Goal: Find specific page/section: Locate item on page

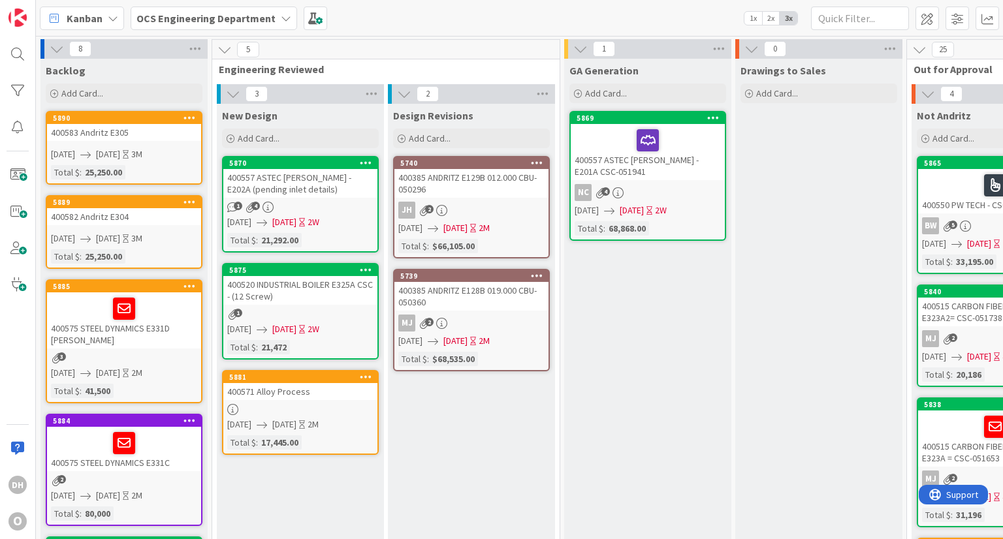
drag, startPoint x: 0, startPoint y: 0, endPoint x: 1002, endPoint y: 170, distance: 1016.8
click at [222, 263] on link "5875 400520 INDUSTRIAL BOILER E325A CSC - (12 Screw) 1 07/25/2025 08/08/2025 2W…" at bounding box center [300, 311] width 157 height 97
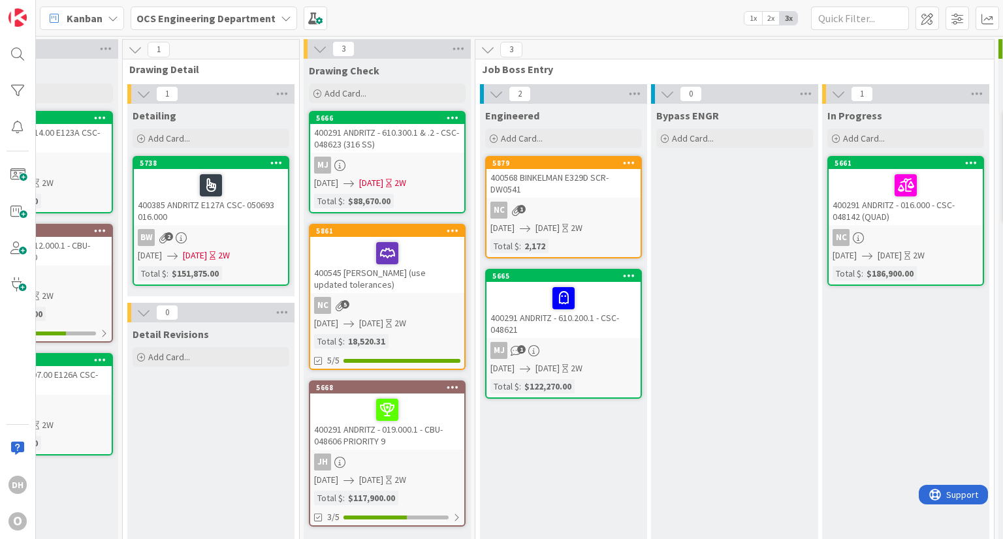
scroll to position [0, 1006]
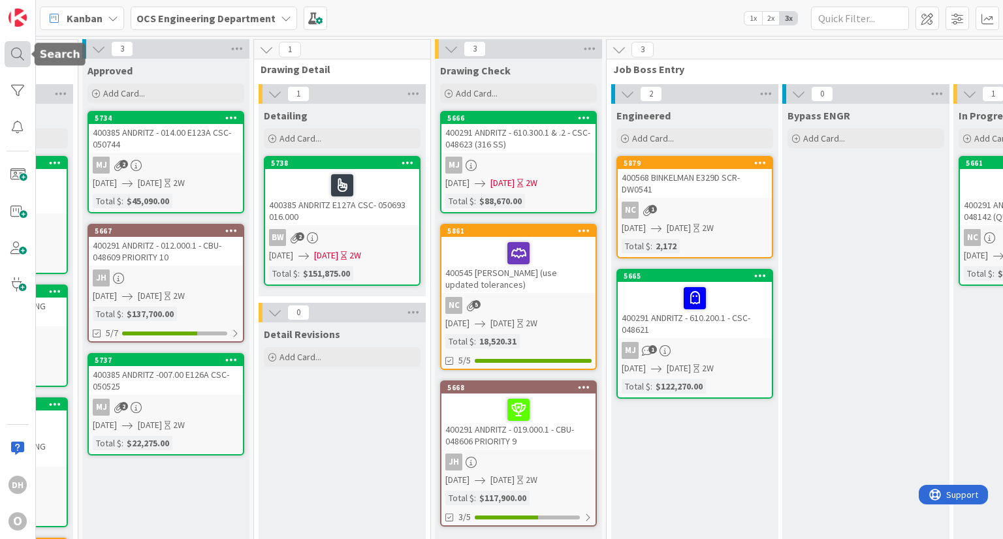
click at [22, 50] on div at bounding box center [18, 54] width 26 height 26
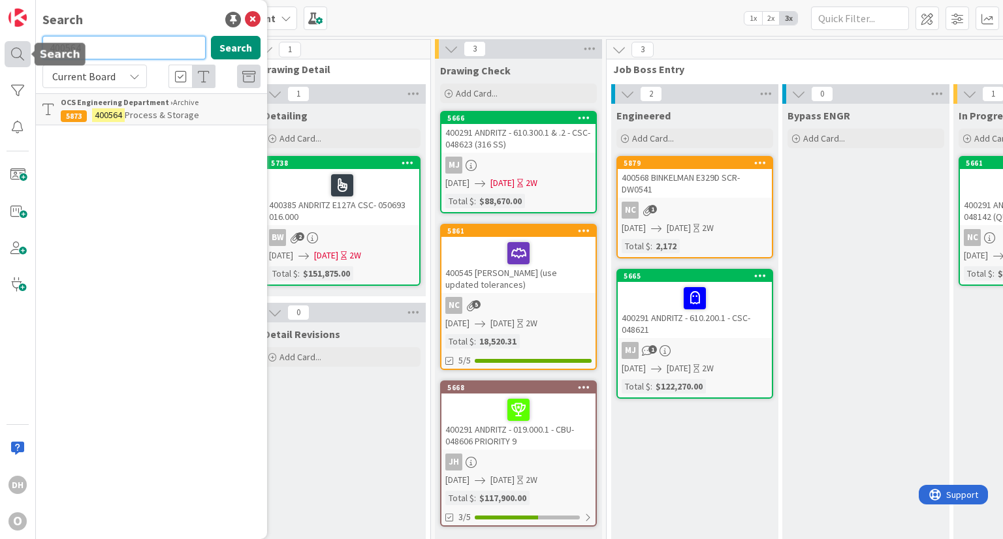
drag, startPoint x: 120, startPoint y: 56, endPoint x: 20, endPoint y: 61, distance: 100.7
click at [20, 61] on div "DH O Search 400564 Search Current Board OCS Engineering Department › Archive 58…" at bounding box center [18, 269] width 36 height 539
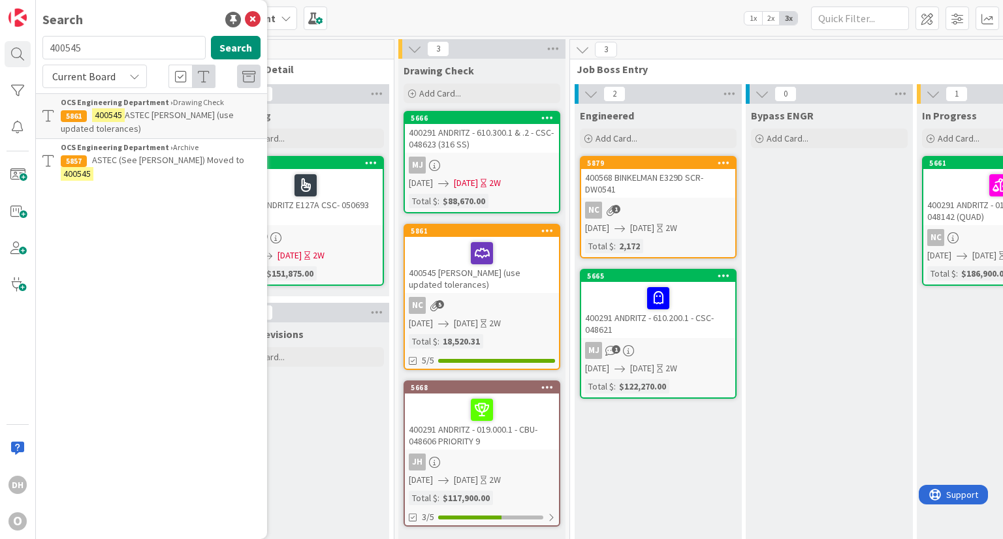
scroll to position [0, 1044]
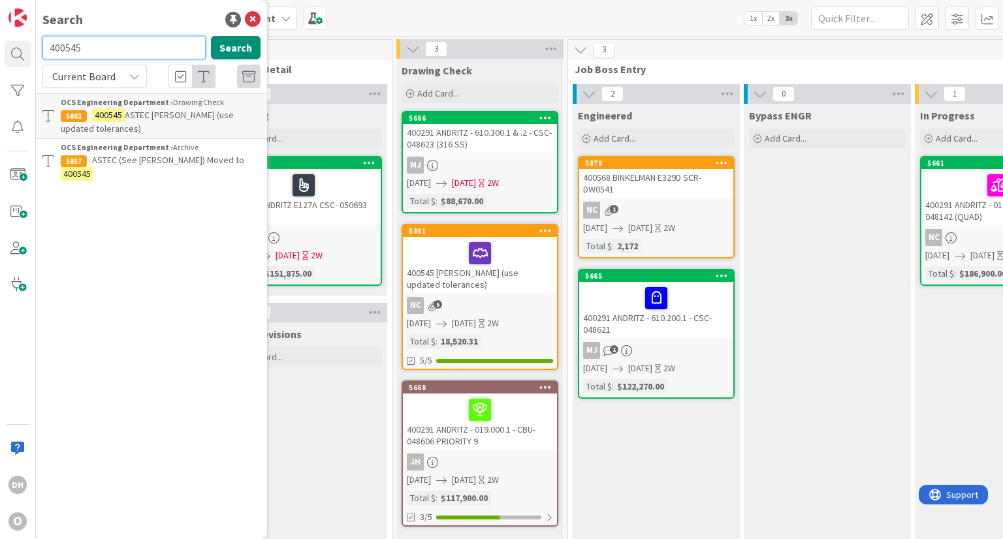
click at [128, 59] on input "400545" at bounding box center [123, 48] width 163 height 24
type input "4"
type input "400516"
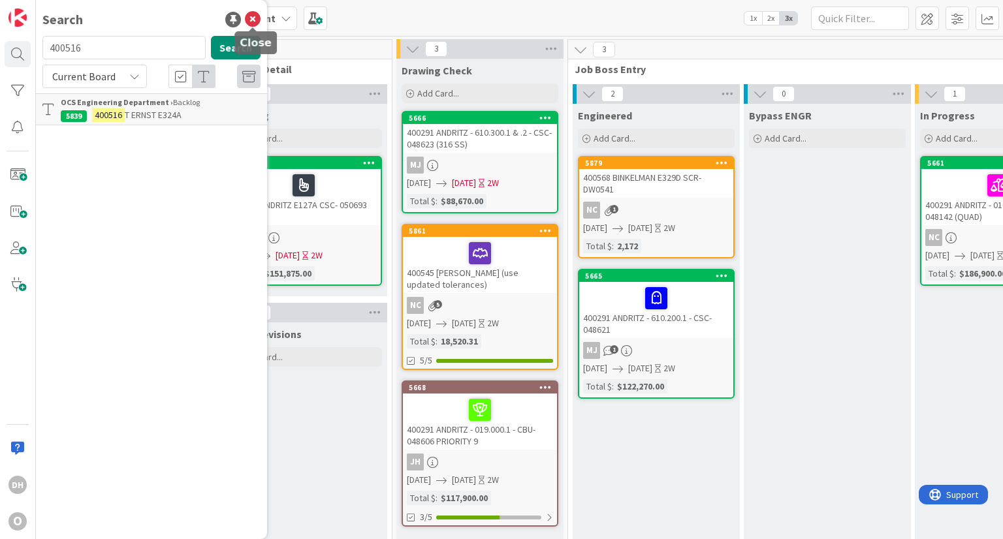
click at [256, 23] on icon at bounding box center [253, 20] width 16 height 16
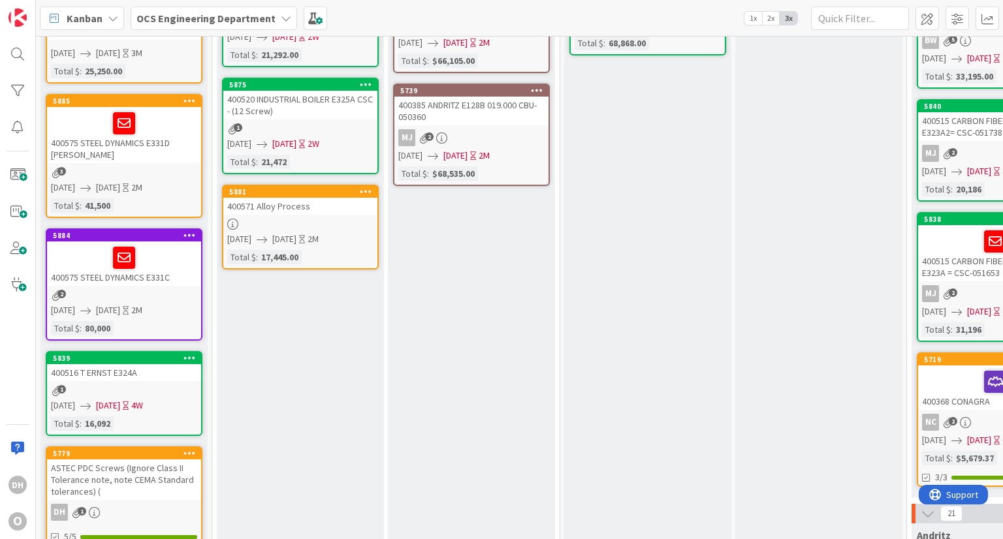
scroll to position [185, 0]
click at [26, 50] on div at bounding box center [18, 54] width 26 height 26
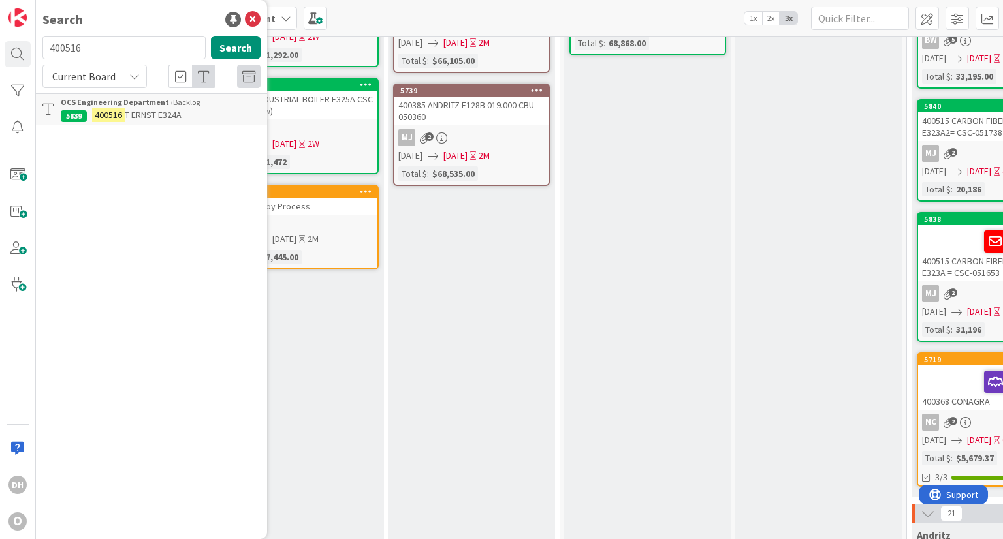
click at [99, 46] on input "400516" at bounding box center [123, 48] width 163 height 24
type input "400554"
click at [99, 46] on input "400554" at bounding box center [123, 48] width 163 height 24
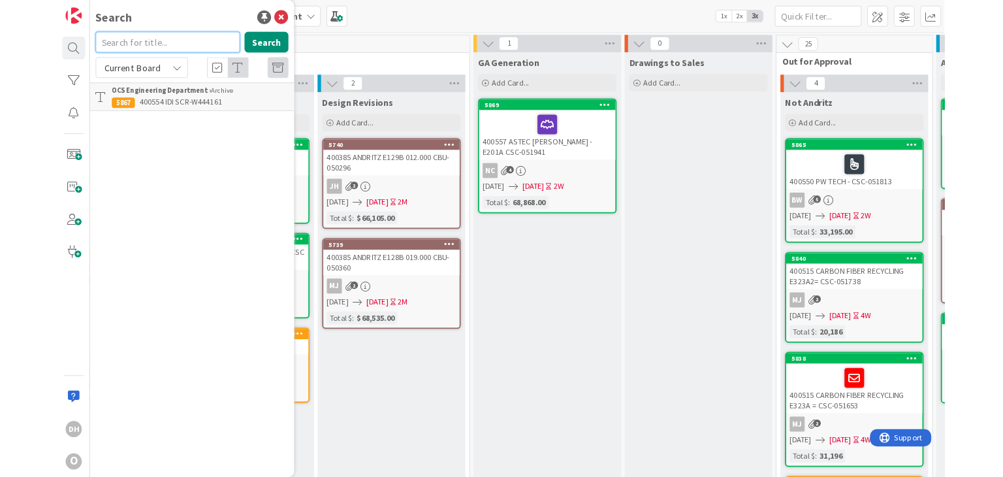
scroll to position [0, 60]
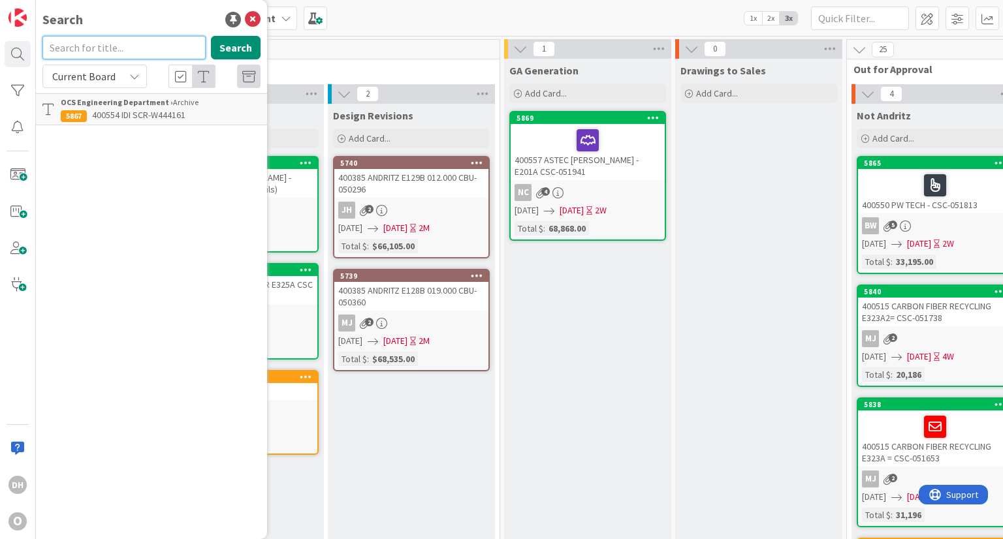
click at [170, 55] on input "text" at bounding box center [123, 48] width 163 height 24
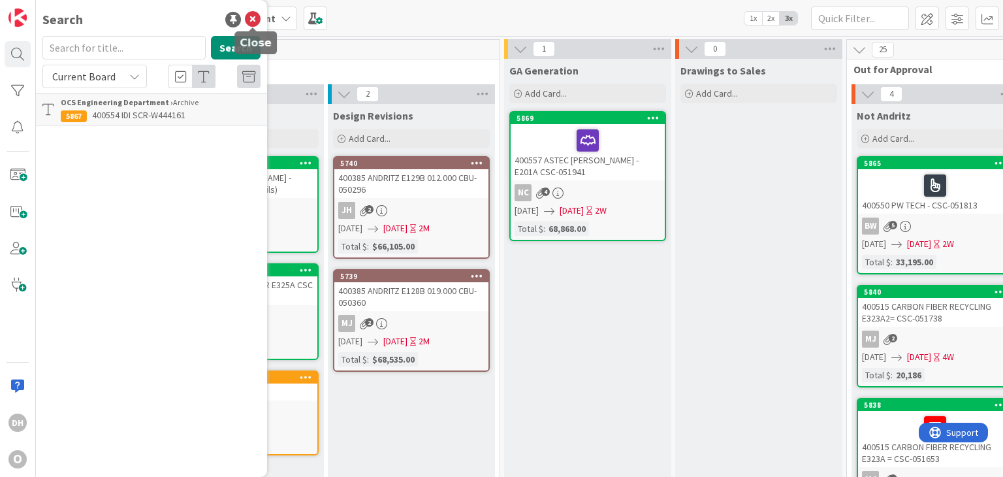
click at [261, 18] on div "Search Search Current Board OCS Engineering Department › Archive 5867 400554 ID…" at bounding box center [151, 238] width 231 height 477
click at [255, 18] on icon at bounding box center [253, 20] width 16 height 16
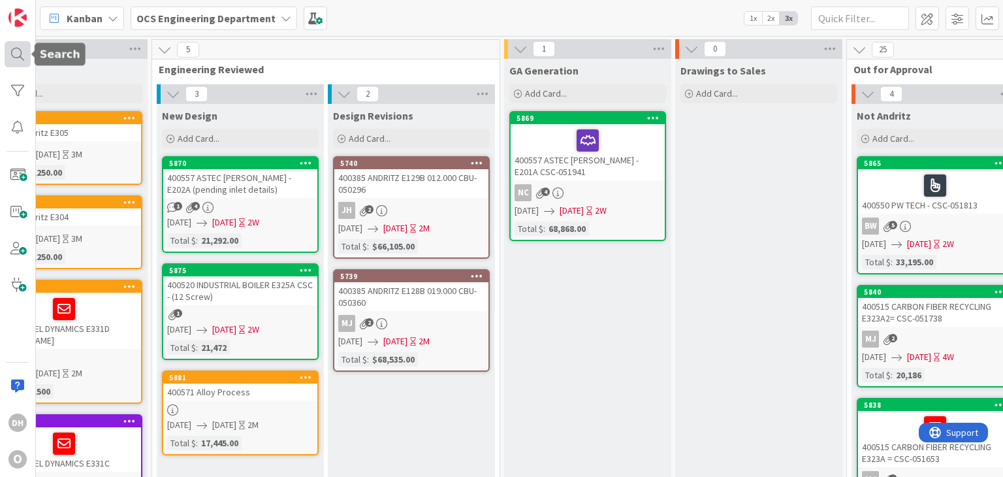
click at [29, 57] on div at bounding box center [18, 54] width 26 height 26
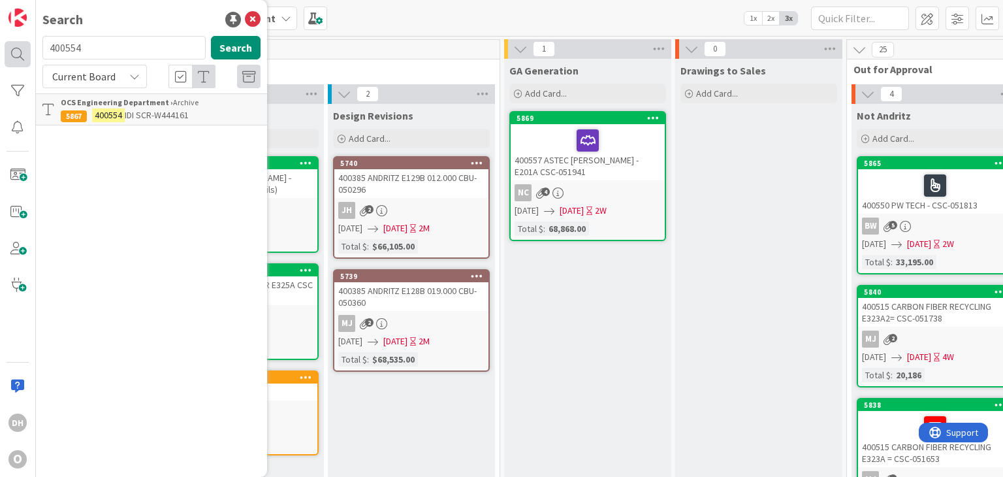
drag, startPoint x: 91, startPoint y: 45, endPoint x: 26, endPoint y: 56, distance: 65.5
click at [26, 56] on div "DH O Search 400554 Search Current Board OCS Engineering Department › Archive 58…" at bounding box center [18, 238] width 36 height 477
click at [143, 43] on input "400368" at bounding box center [123, 48] width 163 height 24
click at [159, 50] on input "400571" at bounding box center [123, 48] width 163 height 24
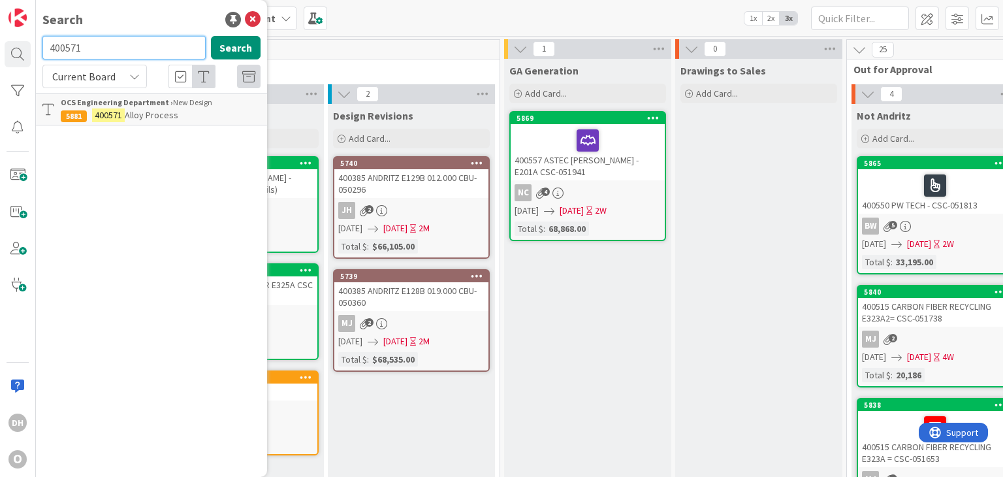
click at [159, 50] on input "400571" at bounding box center [123, 48] width 163 height 24
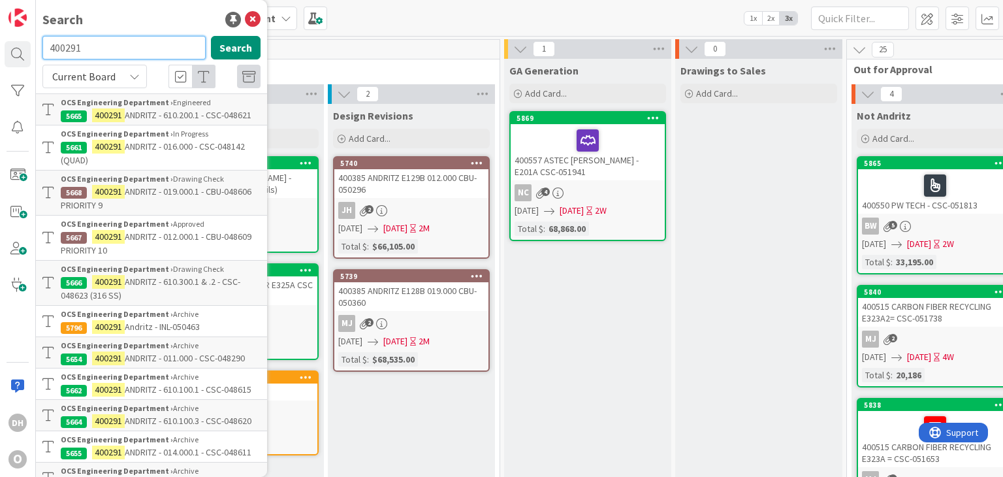
click at [131, 48] on input "400291" at bounding box center [123, 48] width 163 height 24
click at [131, 47] on input "400291" at bounding box center [123, 48] width 163 height 24
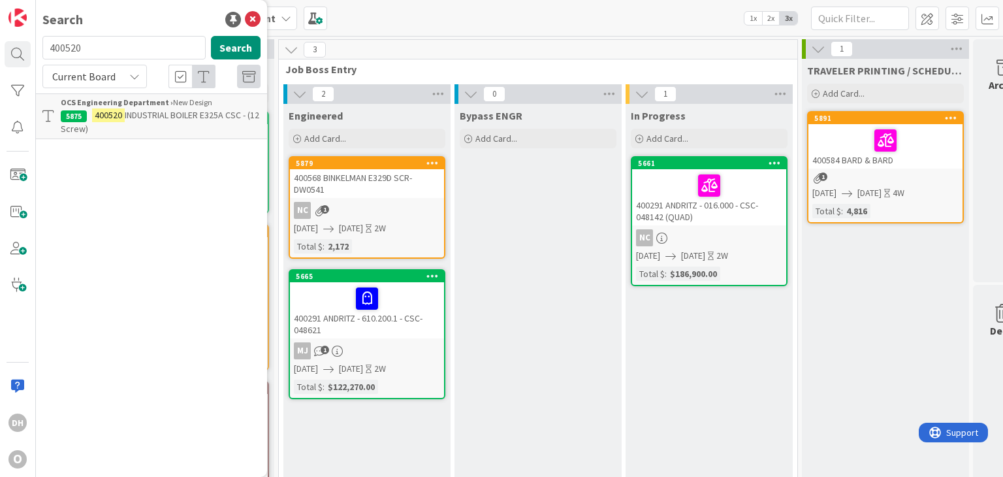
scroll to position [0, 1352]
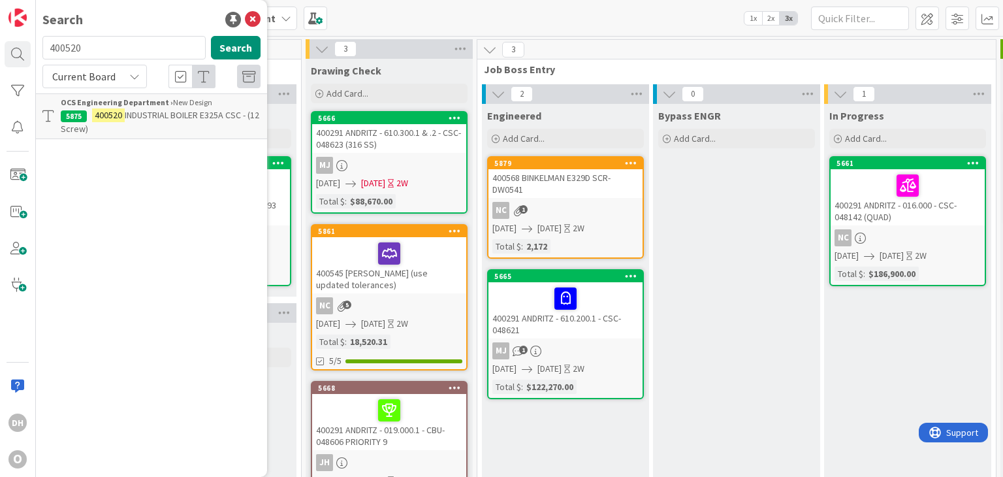
drag, startPoint x: 545, startPoint y: 411, endPoint x: 507, endPoint y: 413, distance: 38.6
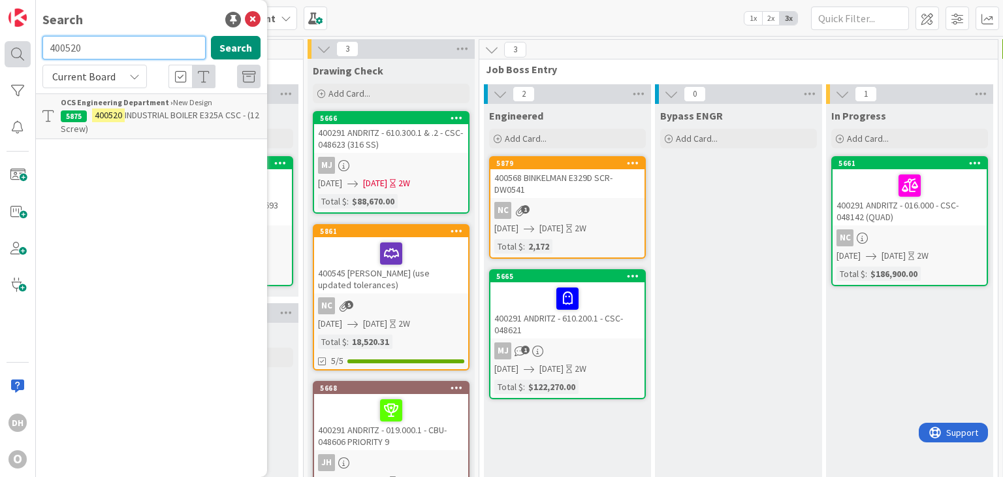
drag, startPoint x: 111, startPoint y: 42, endPoint x: 27, endPoint y: 45, distance: 83.6
click at [31, 45] on div "DH O Search 400520 Search Current Board OCS Engineering Department › New Design…" at bounding box center [18, 238] width 36 height 477
click at [109, 36] on input "048615" at bounding box center [123, 48] width 163 height 24
click at [98, 44] on input "048615" at bounding box center [123, 48] width 163 height 24
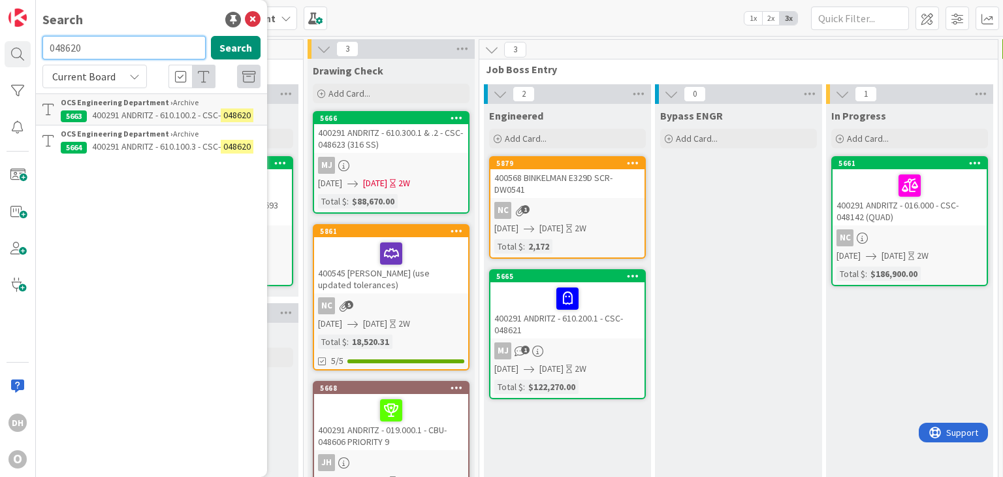
click at [135, 50] on input "048620" at bounding box center [123, 48] width 163 height 24
type input "400515"
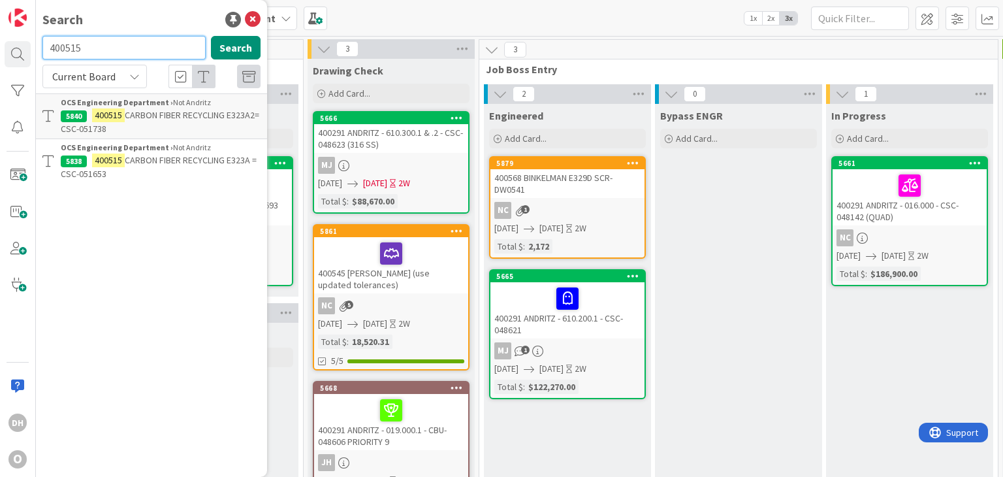
click at [187, 54] on input "400515" at bounding box center [123, 48] width 163 height 24
drag, startPoint x: 115, startPoint y: 48, endPoint x: -39, endPoint y: 43, distance: 154.2
click at [0, 43] on html "DH O Search 400515 Search Current Board OCS Engineering Department › Not Andrit…" at bounding box center [501, 238] width 1003 height 477
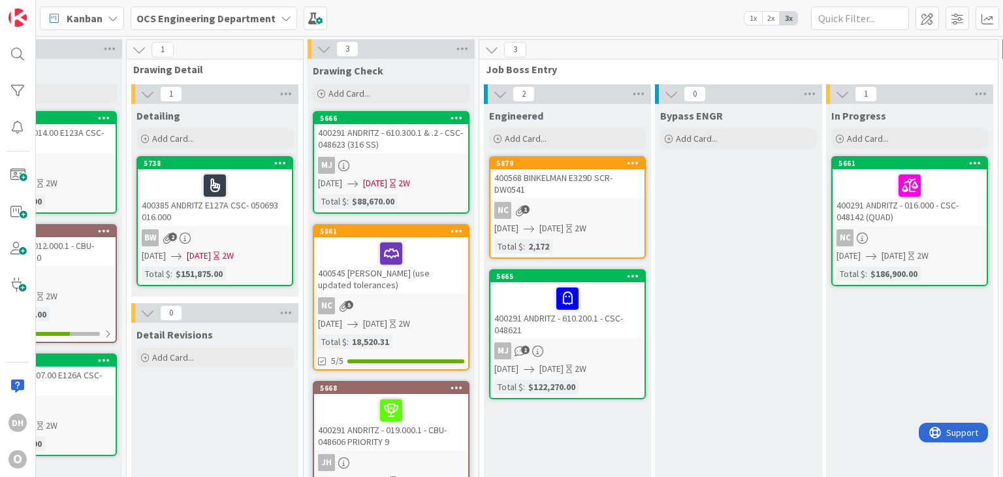
scroll to position [0, 1382]
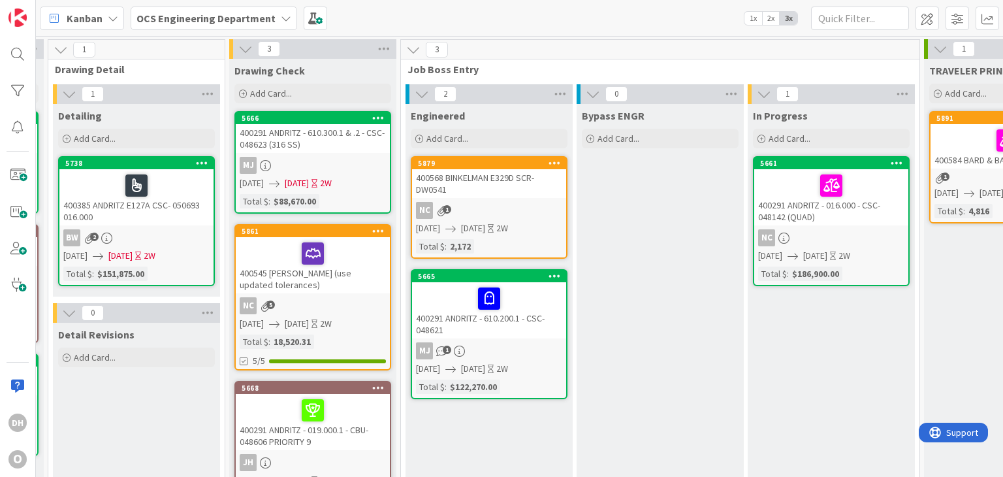
drag, startPoint x: 598, startPoint y: 410, endPoint x: 500, endPoint y: 408, distance: 98.0
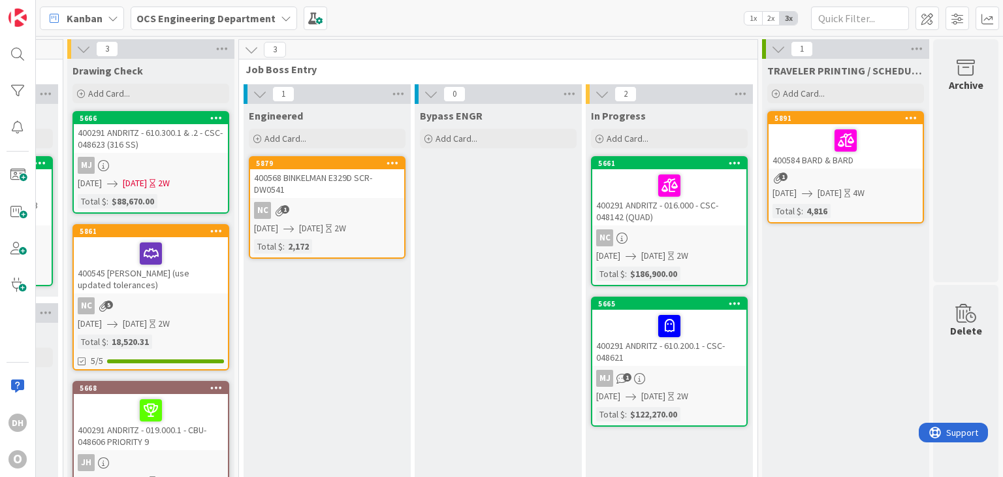
click at [290, 120] on span "Engineered" at bounding box center [276, 115] width 54 height 13
click at [17, 48] on div at bounding box center [18, 54] width 26 height 26
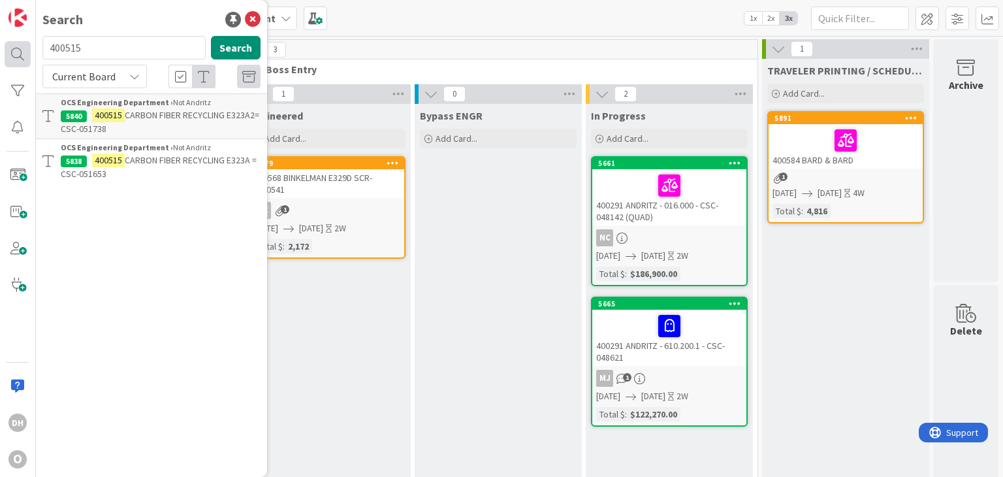
drag, startPoint x: 158, startPoint y: 49, endPoint x: 7, endPoint y: 48, distance: 151.5
click at [7, 48] on div "DH O Search 400515 Search Current Board OCS Engineering Department › Not Andrit…" at bounding box center [18, 238] width 36 height 477
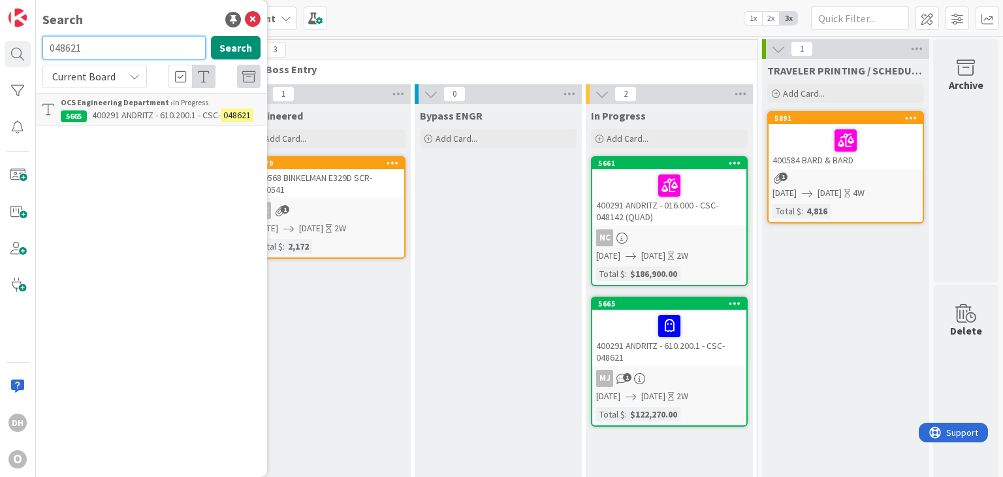
click at [140, 43] on input "048621" at bounding box center [123, 48] width 163 height 24
type input "048623"
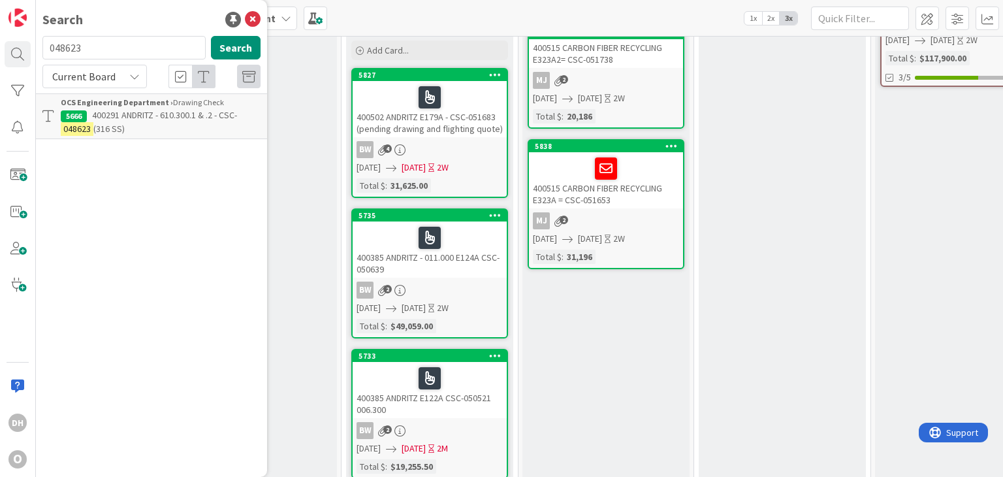
scroll to position [359, 566]
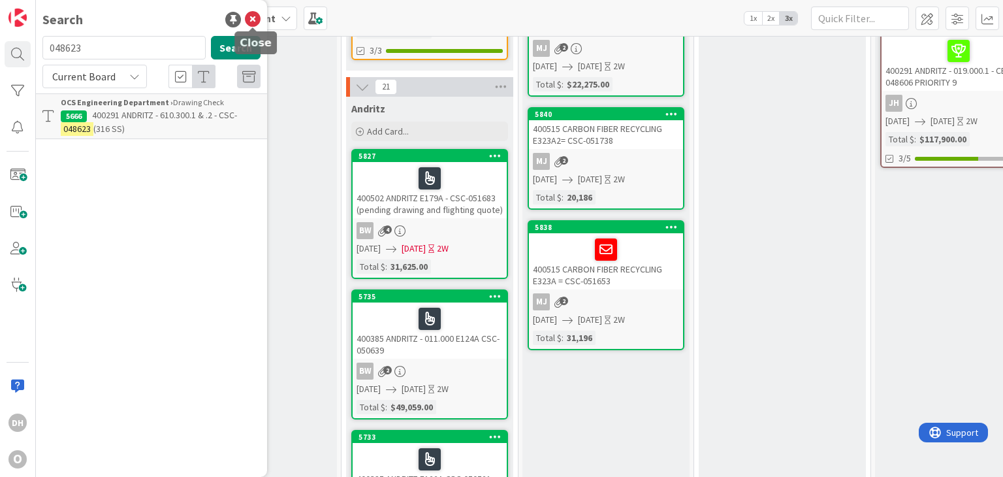
click at [249, 14] on icon at bounding box center [253, 20] width 16 height 16
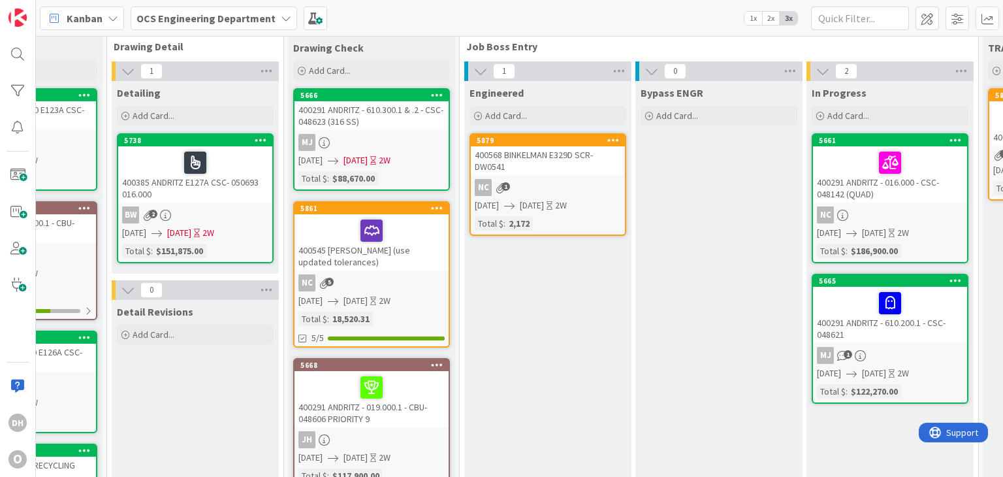
scroll to position [0, 1153]
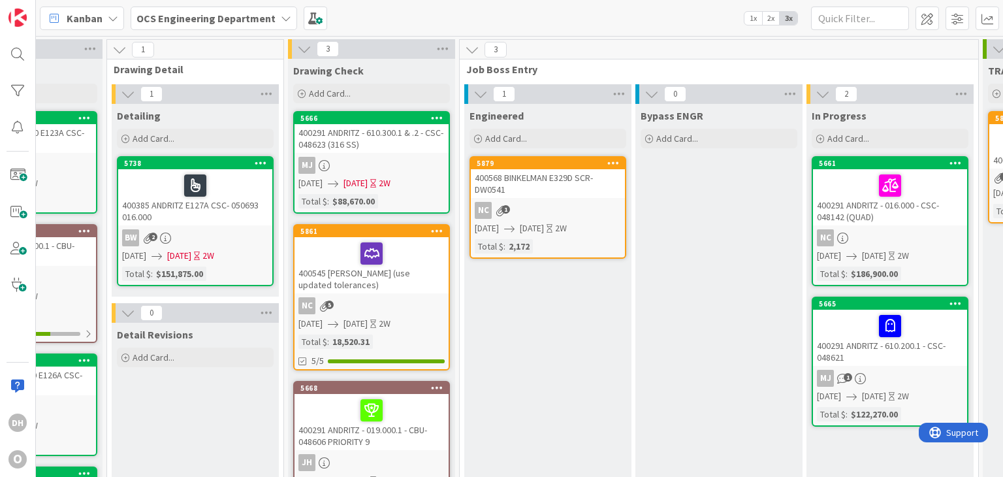
click at [444, 290] on div "400545 ASTEC JEROME (use updated tolerances)" at bounding box center [372, 265] width 154 height 56
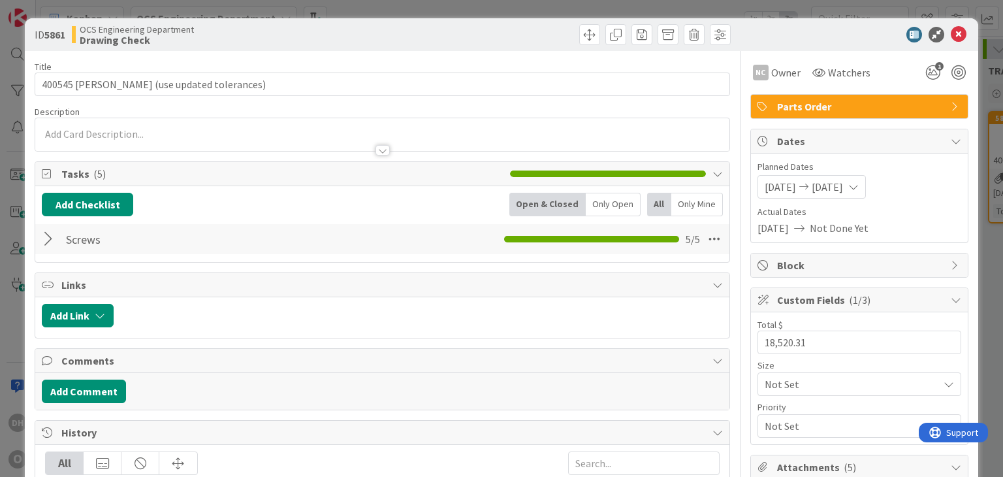
click at [45, 238] on div at bounding box center [50, 239] width 17 height 24
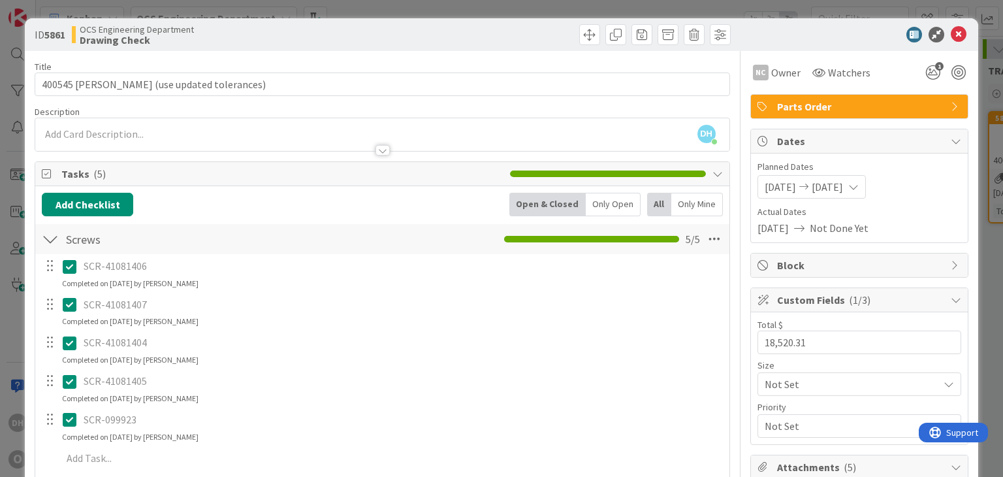
click at [74, 266] on icon at bounding box center [73, 267] width 20 height 16
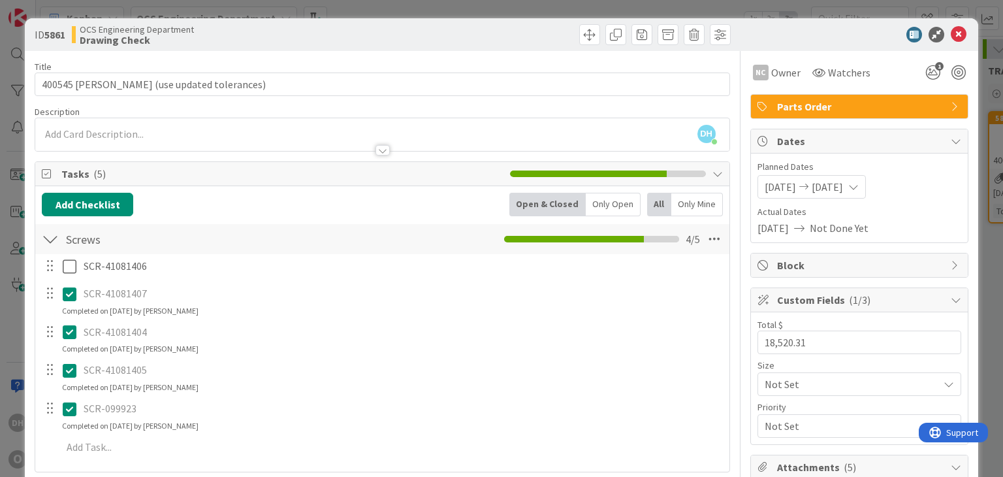
click at [68, 317] on div "SCR-41081406 Update Cancel SCR-41081407 Update Cancel Completed on 07/25/2025 b…" at bounding box center [382, 359] width 680 height 210
click at [72, 332] on icon at bounding box center [73, 332] width 20 height 16
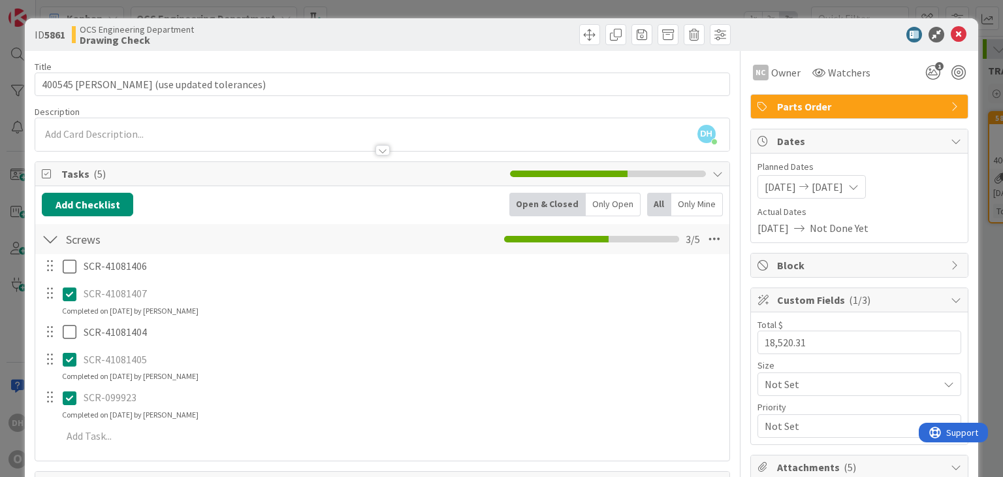
click at [69, 290] on icon at bounding box center [73, 294] width 20 height 16
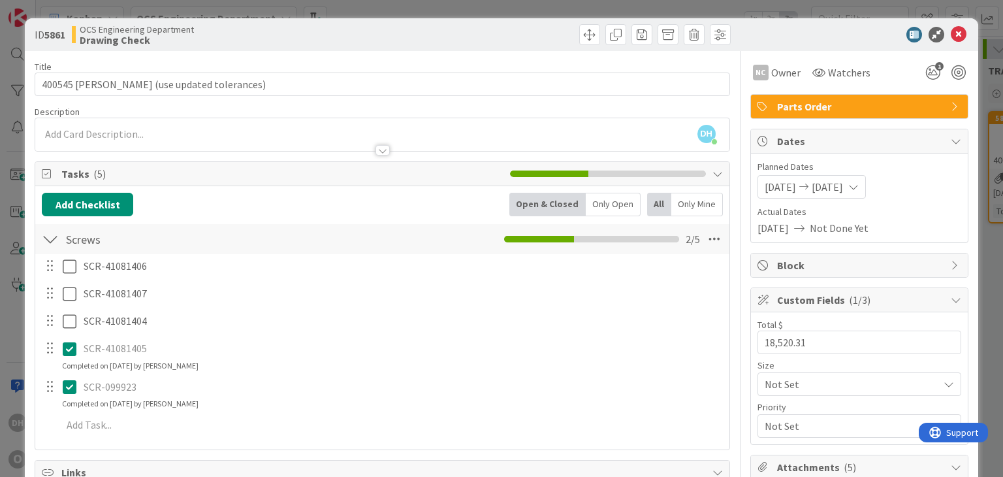
click at [70, 372] on div "SCR-41081406 Update Cancel SCR-41081407 Update Cancel SCR-41081404 Update Cance…" at bounding box center [382, 347] width 680 height 187
click at [73, 348] on icon at bounding box center [73, 349] width 20 height 16
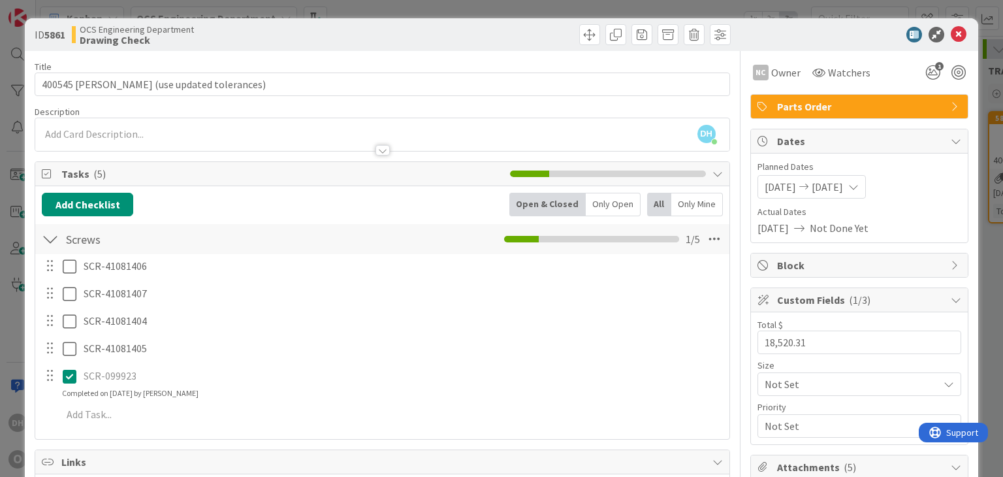
click at [69, 403] on div "SCR-41081406 Update Cancel SCR-41081407 Update Cancel SCR-41081404 Update Cance…" at bounding box center [382, 342] width 680 height 177
click at [68, 374] on icon at bounding box center [73, 376] width 20 height 16
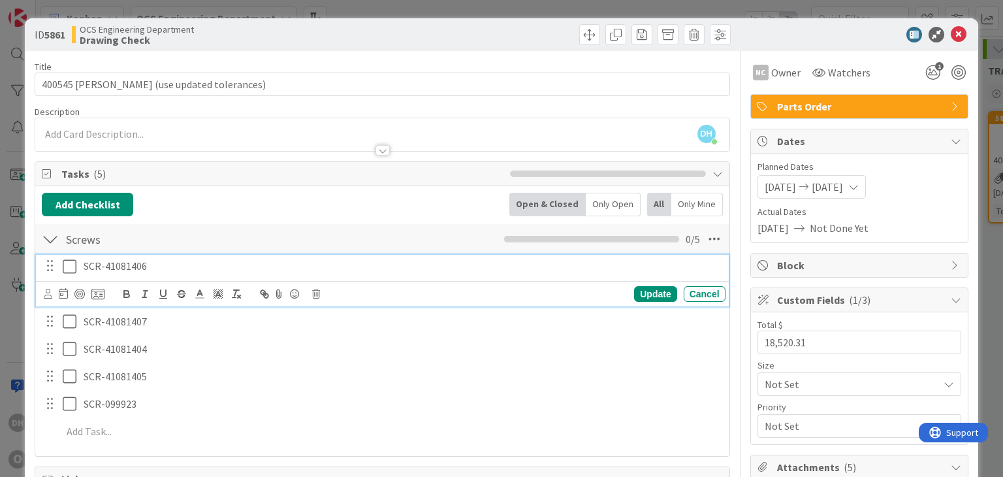
click at [71, 262] on icon at bounding box center [73, 267] width 20 height 16
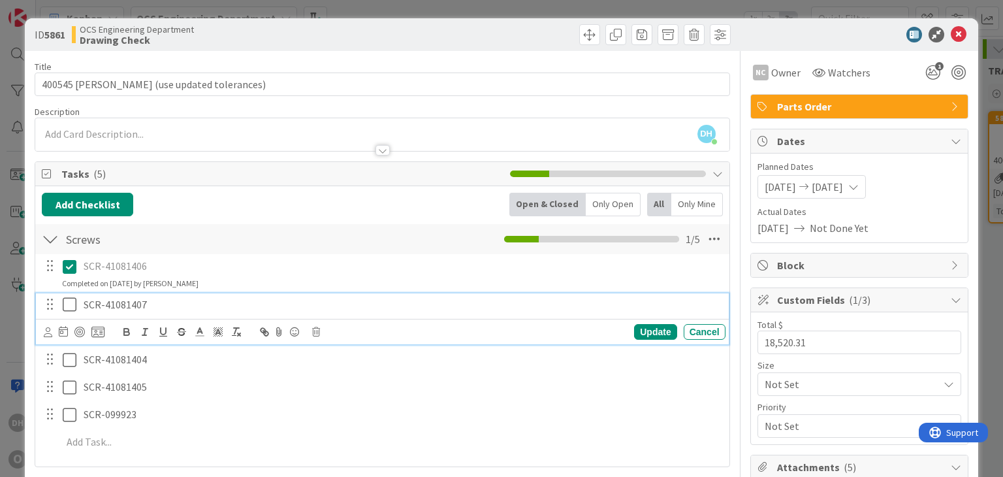
click at [69, 304] on icon at bounding box center [73, 304] width 20 height 16
